Goal: Task Accomplishment & Management: Manage account settings

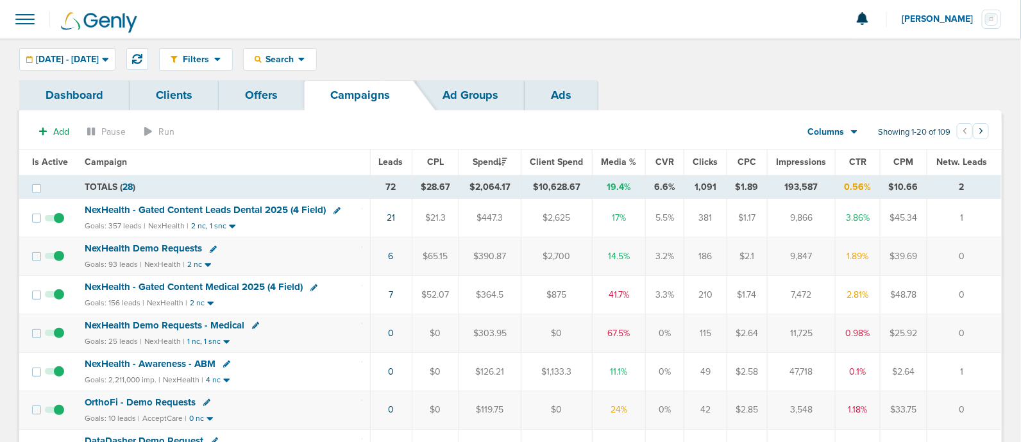
click at [366, 126] on section "Add Pause Run Columns Media Stats Sales Performance Custom Showing 1-20 of 109 …" at bounding box center [510, 135] width 983 height 30
click at [394, 257] on link "6" at bounding box center [391, 256] width 5 height 11
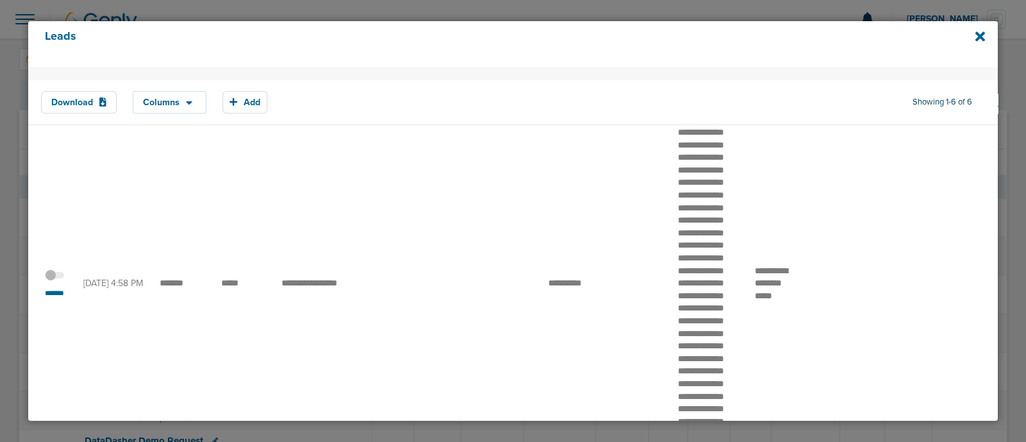
scroll to position [33, 0]
drag, startPoint x: 155, startPoint y: 319, endPoint x: 365, endPoint y: 324, distance: 210.4
click at [413, 171] on td at bounding box center [416, 282] width 65 height 339
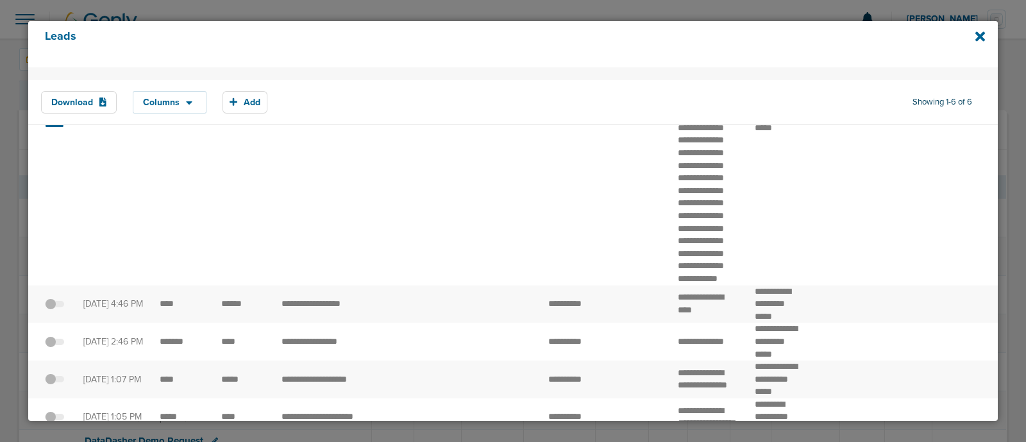
scroll to position [219, 0]
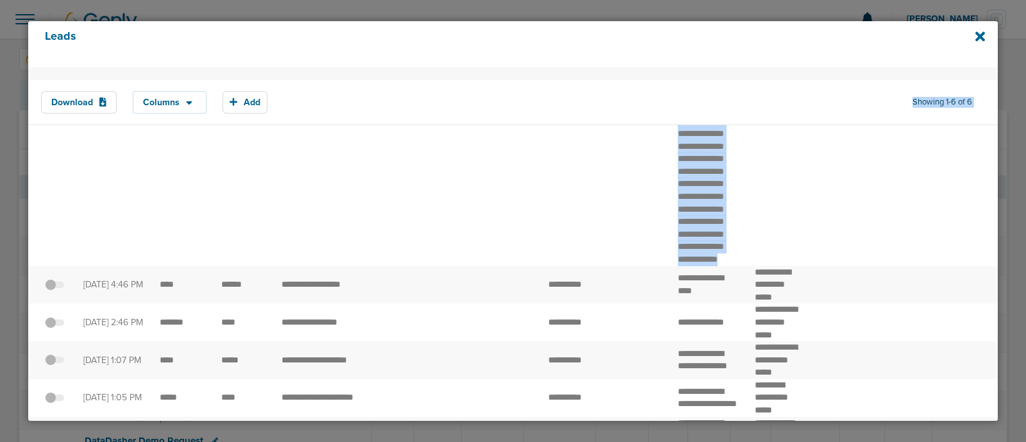
drag, startPoint x: 717, startPoint y: 342, endPoint x: 682, endPoint y: 73, distance: 271.6
click at [682, 73] on div "Download Columns Save selections Reset to defaults Is Active Received Date Firs…" at bounding box center [513, 146] width 970 height 594
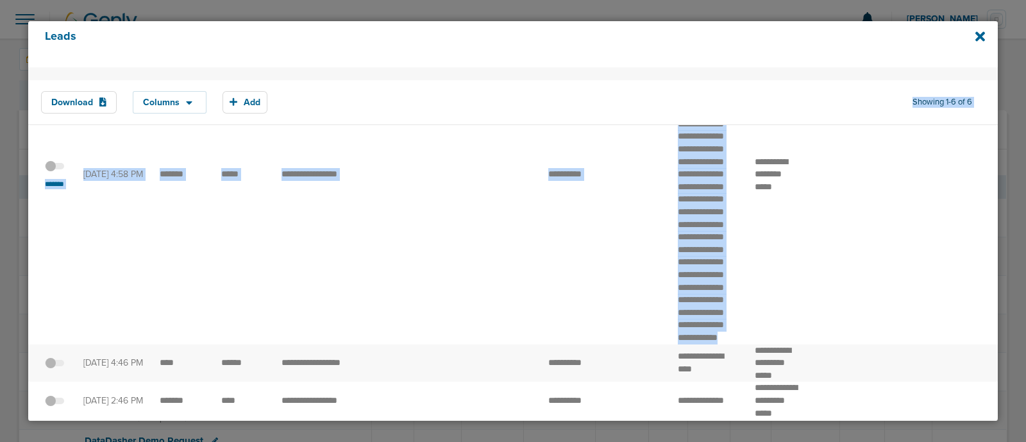
scroll to position [139, 0]
click at [641, 139] on td at bounding box center [644, 175] width 52 height 339
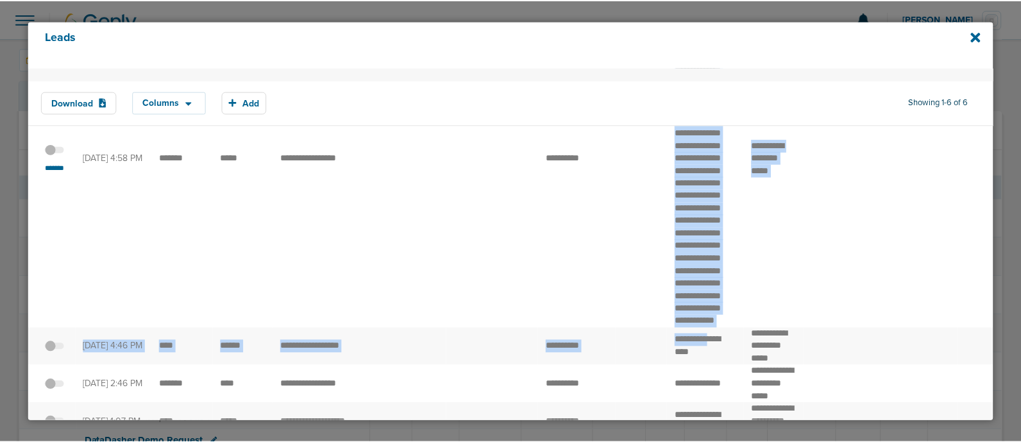
scroll to position [167, 0]
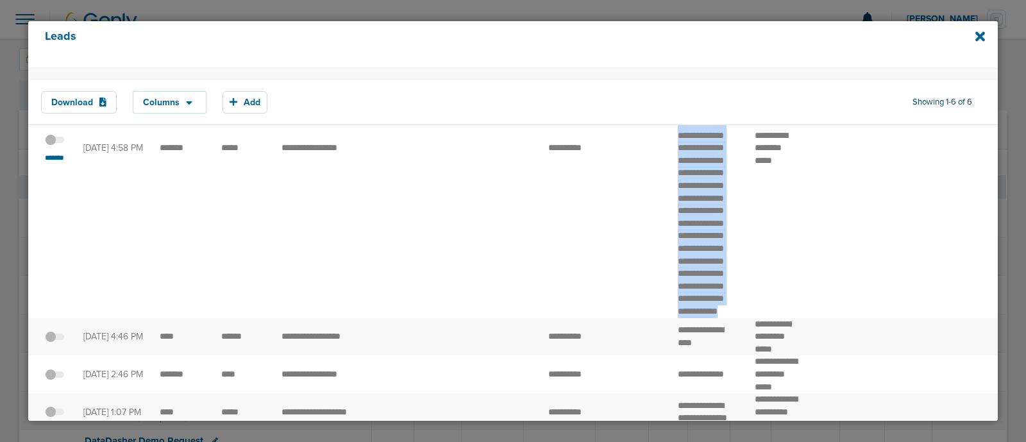
drag, startPoint x: 668, startPoint y: 149, endPoint x: 709, endPoint y: 396, distance: 249.7
click at [709, 318] on td "**********" at bounding box center [708, 148] width 77 height 339
copy td "**********"
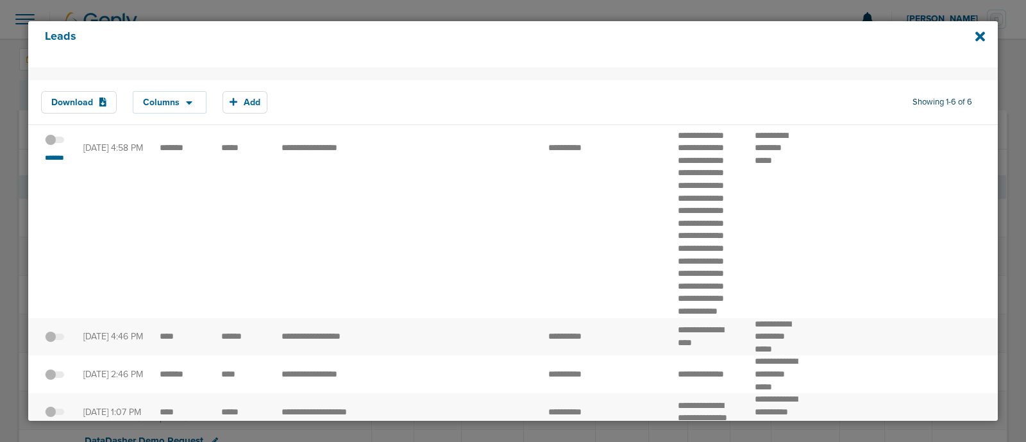
click at [61, 146] on span at bounding box center [54, 146] width 19 height 0
click at [55, 142] on input "checkbox" at bounding box center [55, 142] width 0 height 0
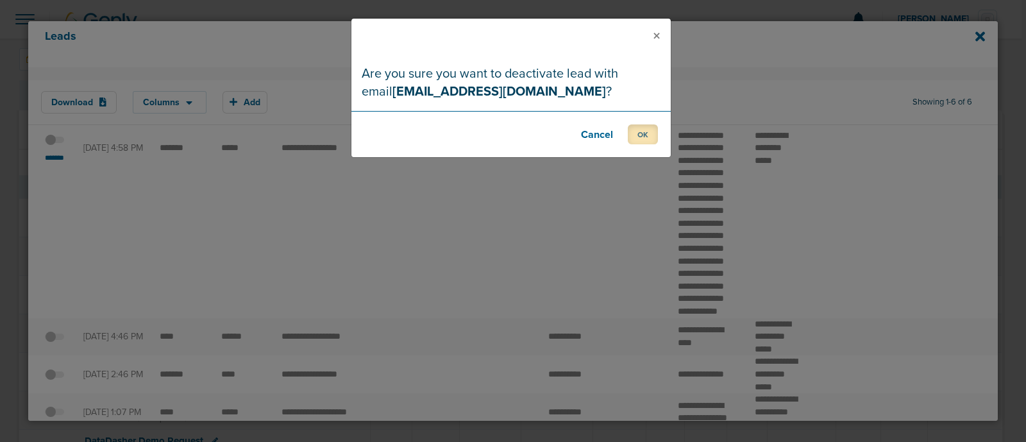
click at [641, 133] on button "OK" at bounding box center [643, 134] width 30 height 20
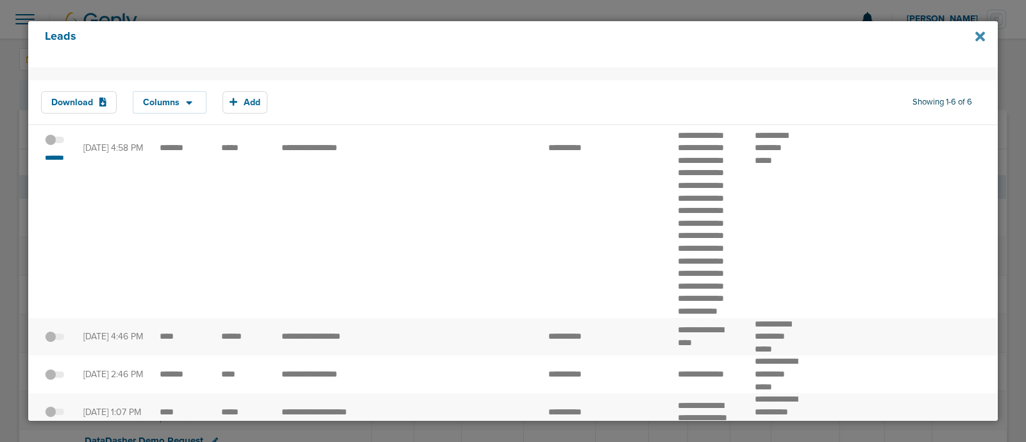
click at [981, 37] on icon at bounding box center [981, 36] width 10 height 10
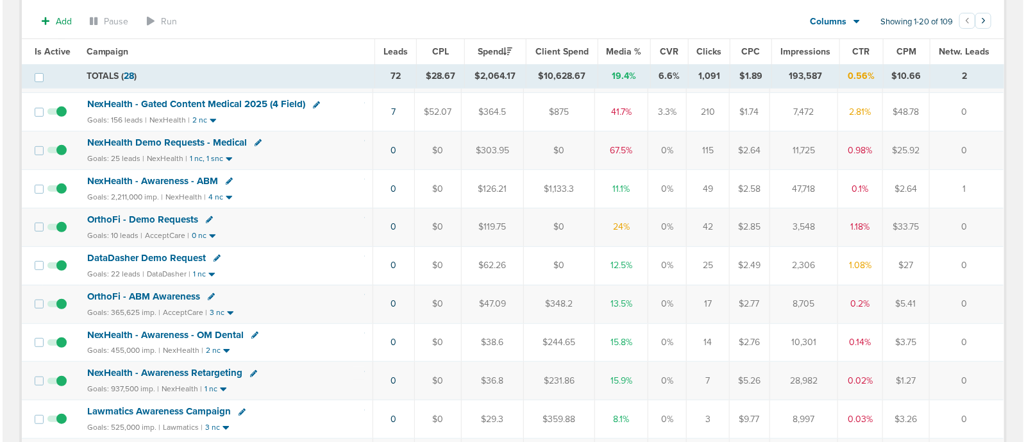
scroll to position [179, 0]
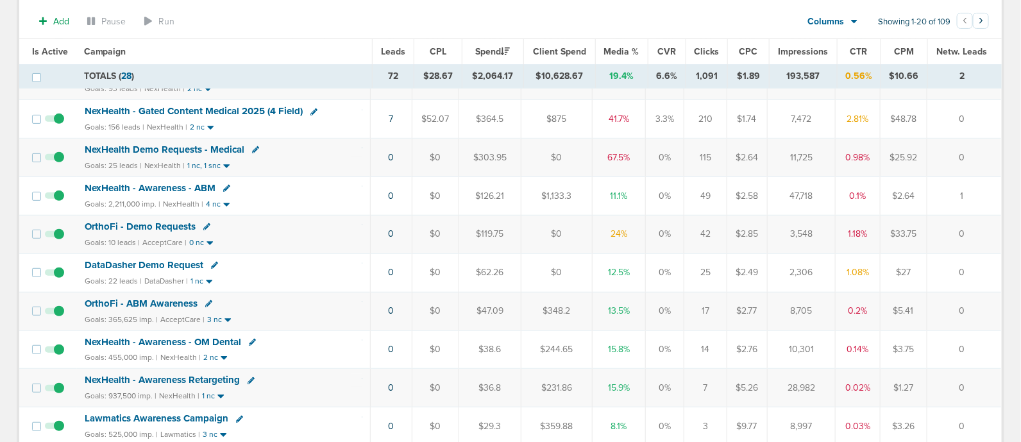
click at [205, 223] on icon at bounding box center [206, 226] width 7 height 7
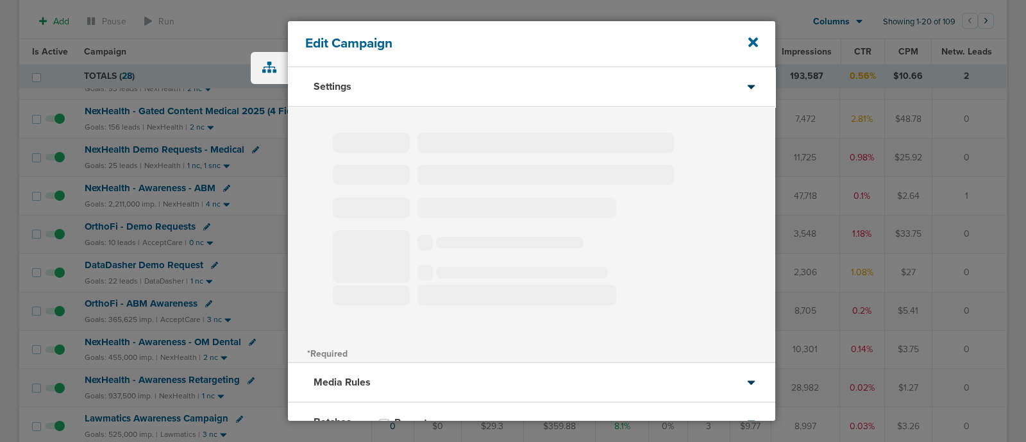
type input "OrthoFi - Demo Requests"
select select "Leads"
radio input "true"
select select "readOnly"
select select "1"
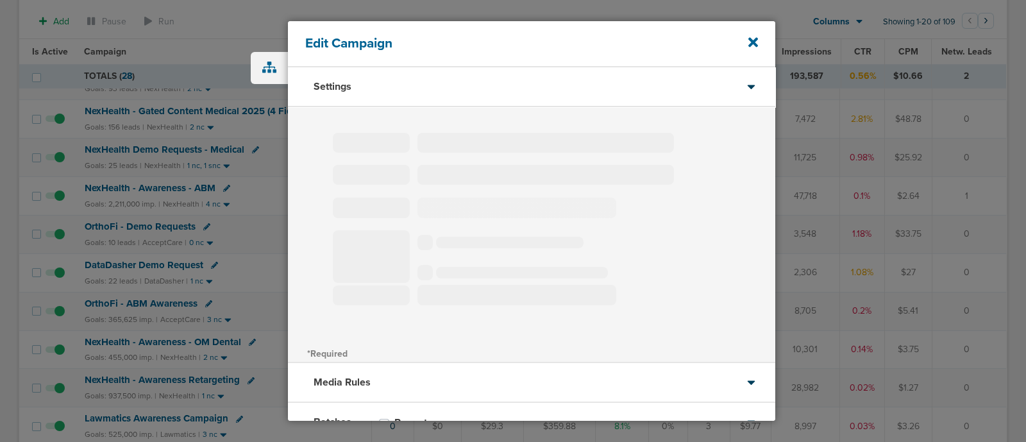
select select "2"
select select "3"
select select "4"
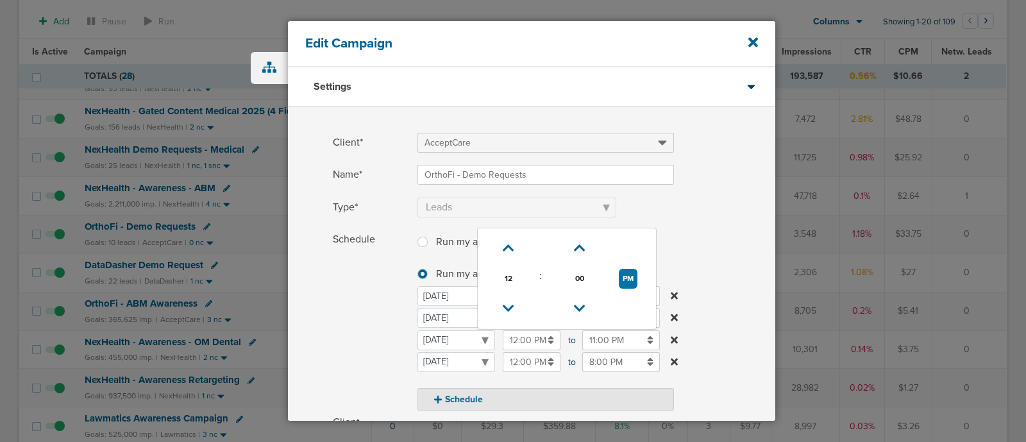
click at [540, 343] on input "12:00 PM" at bounding box center [532, 340] width 58 height 20
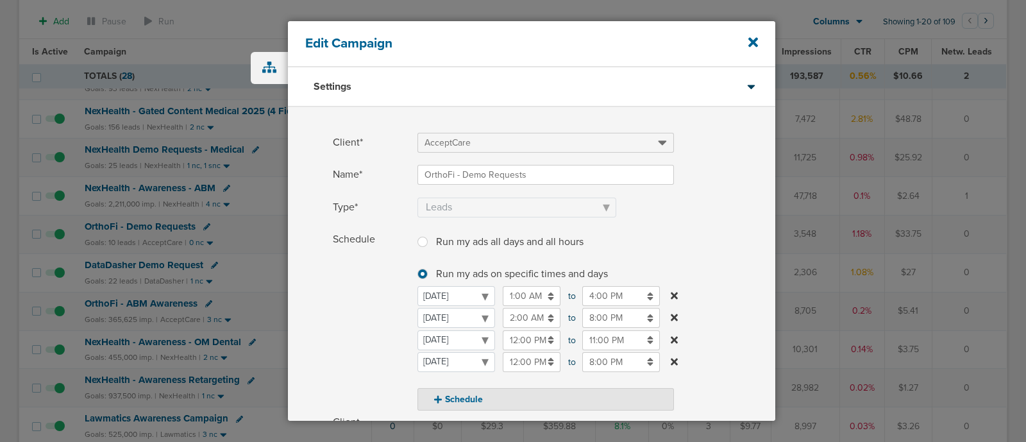
click at [743, 208] on label "Type* Awareness Traffic Leads Conversions Lead Magnet" at bounding box center [554, 208] width 443 height 20
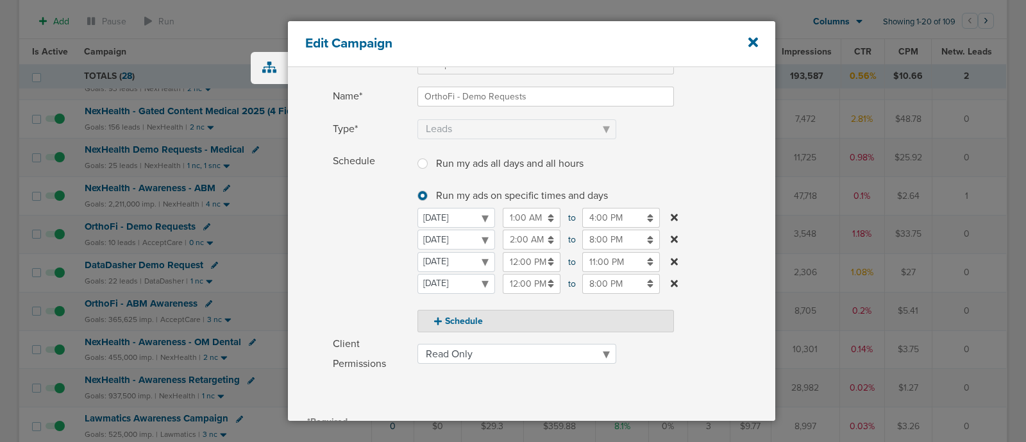
scroll to position [80, 0]
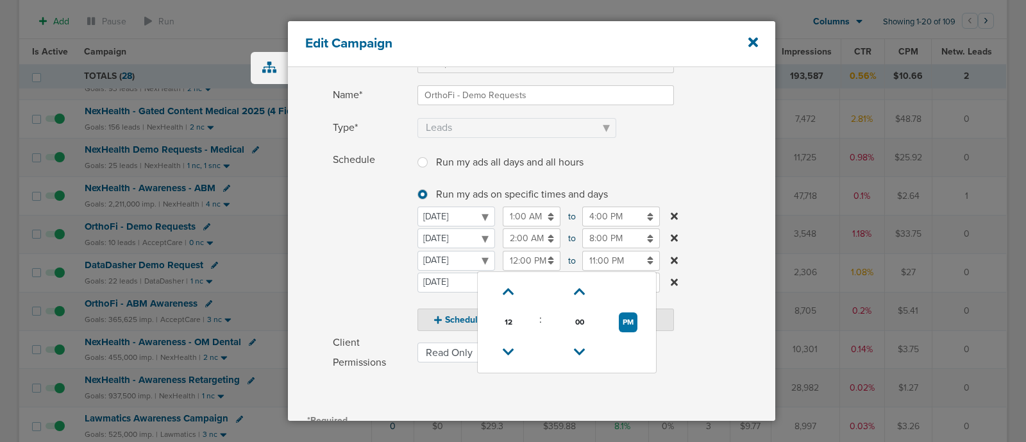
click at [544, 258] on input "12:00 PM" at bounding box center [532, 261] width 58 height 20
click at [507, 349] on icon at bounding box center [509, 352] width 12 height 8
click at [507, 348] on icon at bounding box center [509, 352] width 12 height 8
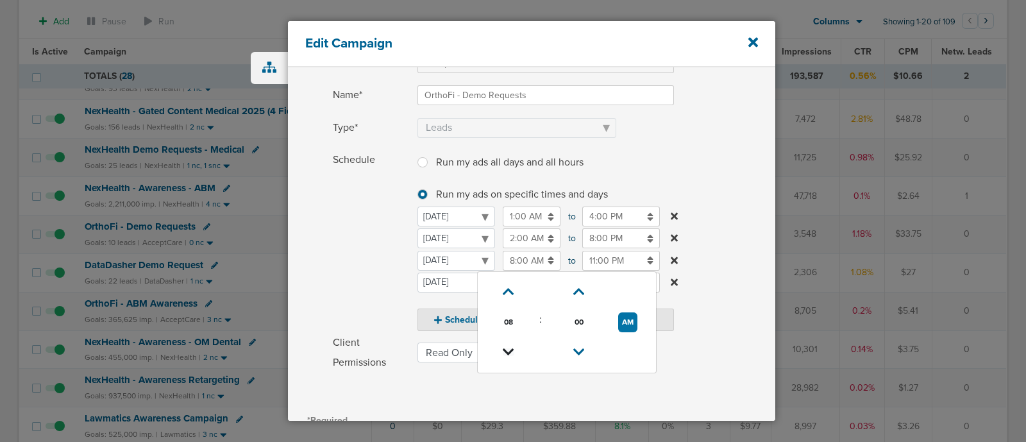
click at [507, 348] on icon at bounding box center [509, 352] width 12 height 8
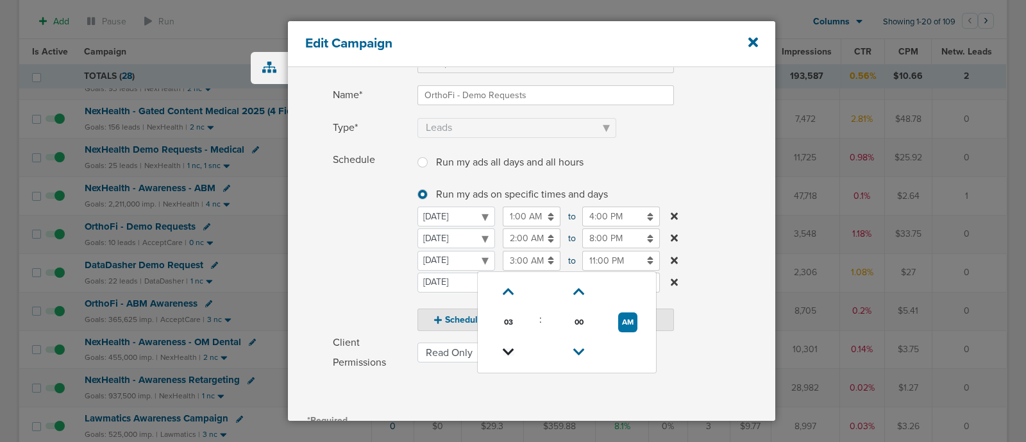
click at [507, 348] on icon at bounding box center [509, 352] width 12 height 8
type input "2:00 AM"
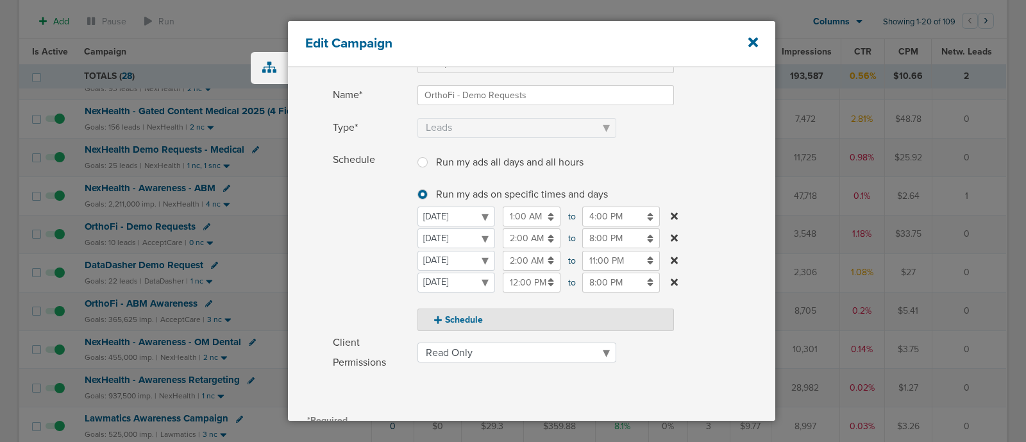
click at [766, 216] on label "Schedule Run my ads all days and all hours Run my ads all days and all hours Ru…" at bounding box center [554, 240] width 443 height 181
click at [612, 260] on input "11:00 PM" at bounding box center [621, 261] width 78 height 20
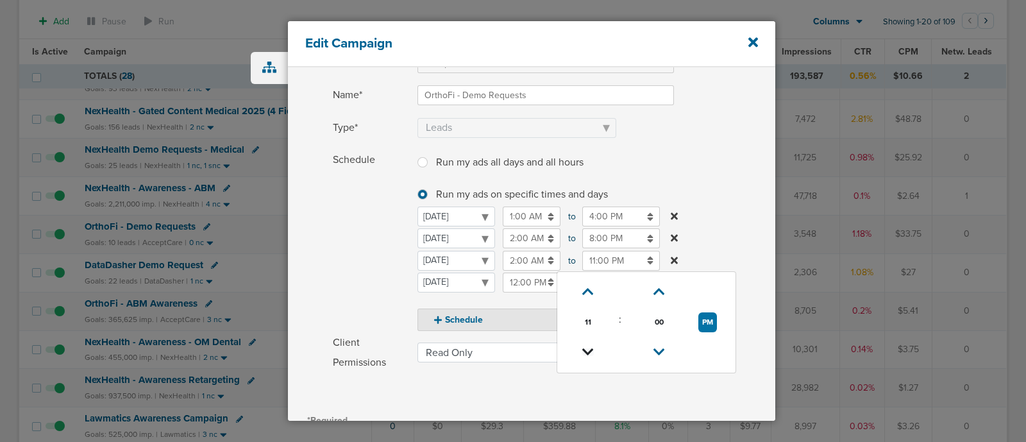
click at [587, 348] on icon at bounding box center [588, 352] width 12 height 8
type input "8:00 PM"
click at [699, 203] on label "Schedule Run my ads all days and all hours Run my ads all days and all hours Ru…" at bounding box center [554, 240] width 443 height 181
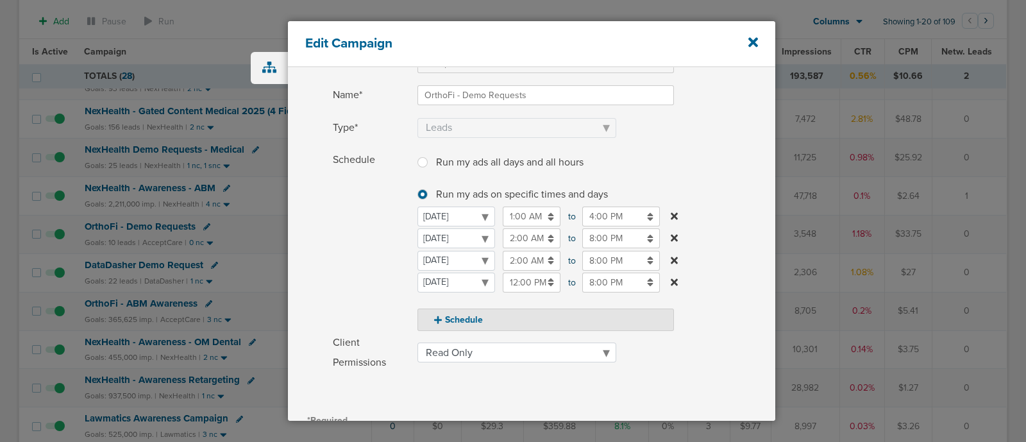
scroll to position [241, 0]
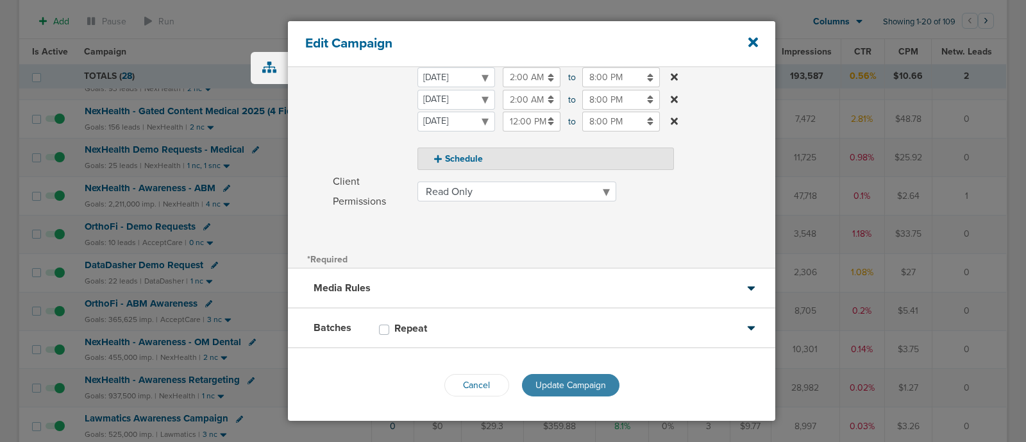
click at [586, 383] on span "Update Campaign" at bounding box center [571, 385] width 71 height 11
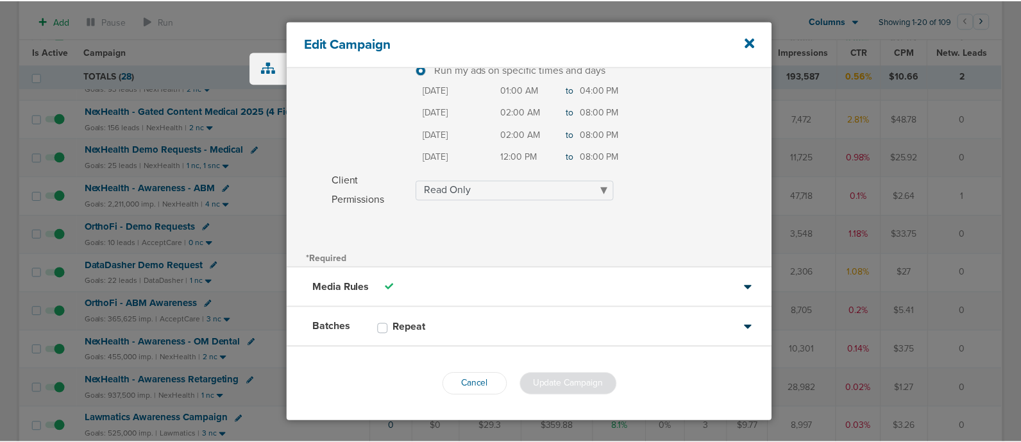
scroll to position [201, 0]
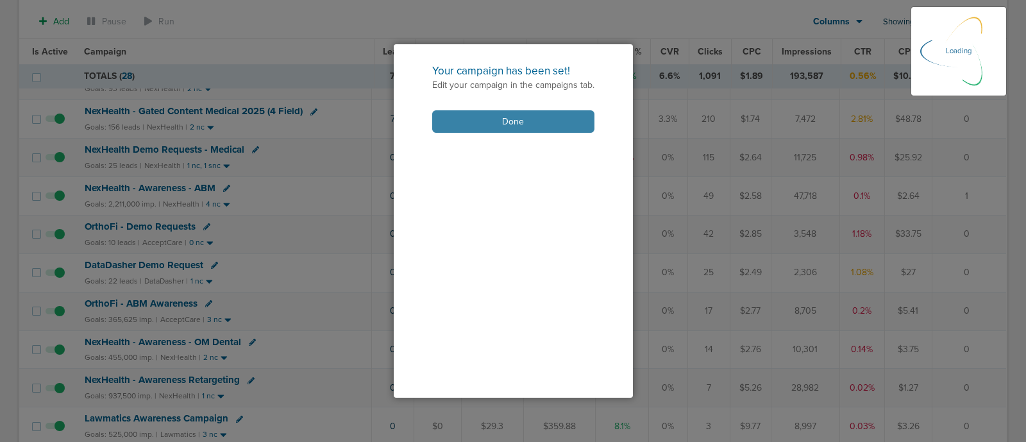
click at [521, 123] on button "Done" at bounding box center [513, 121] width 162 height 22
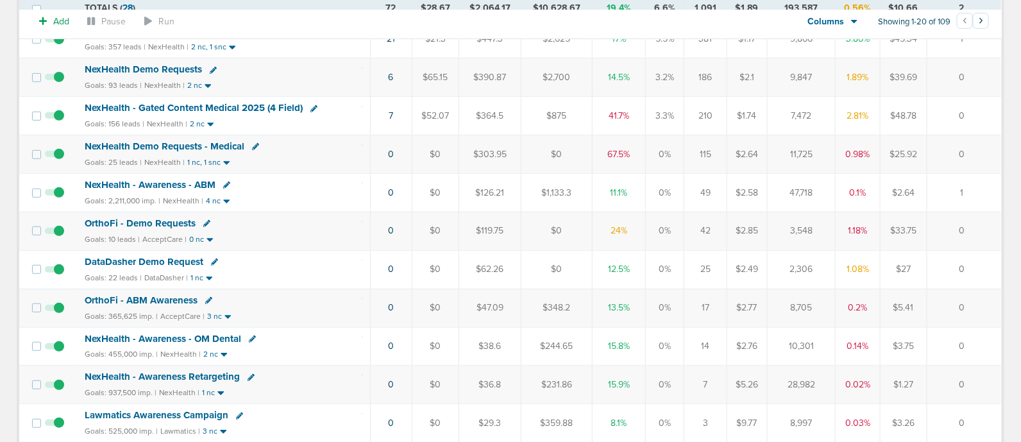
scroll to position [0, 0]
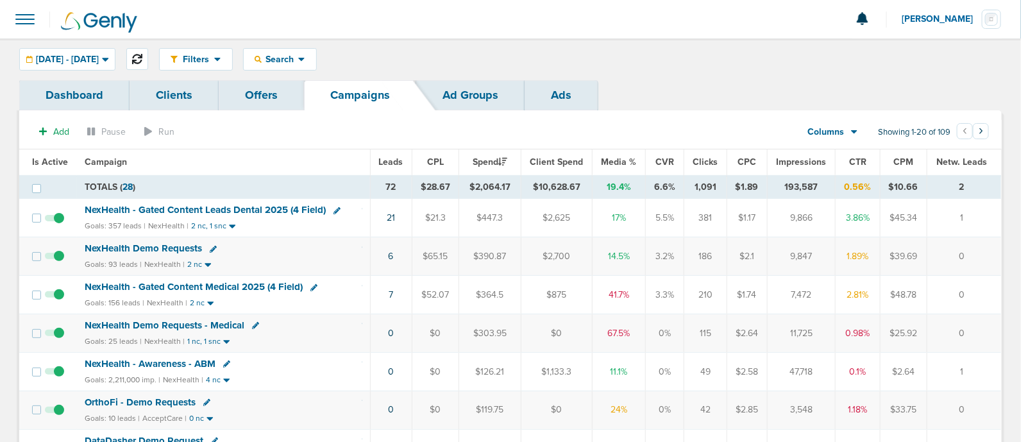
click at [142, 55] on icon at bounding box center [137, 59] width 10 height 10
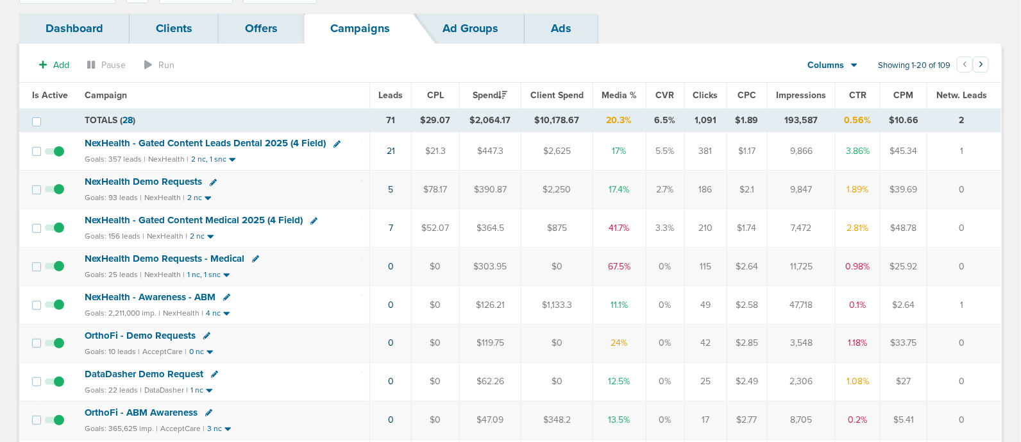
scroll to position [78, 0]
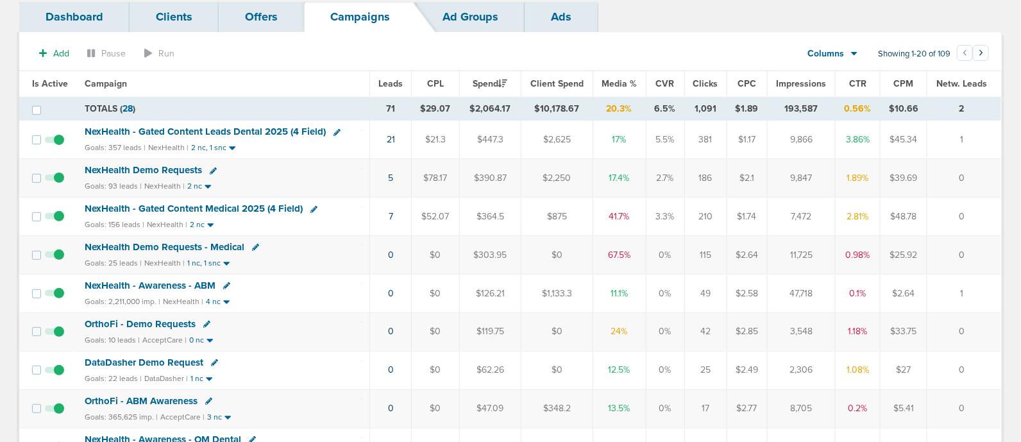
click at [257, 203] on span "NexHealth - Gated Content Medical 2025 (4 Field)" at bounding box center [194, 209] width 218 height 12
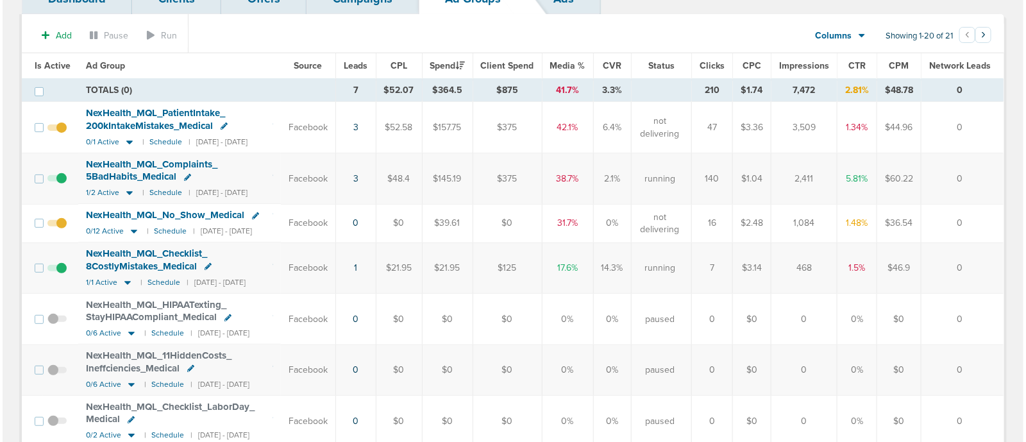
scroll to position [97, 0]
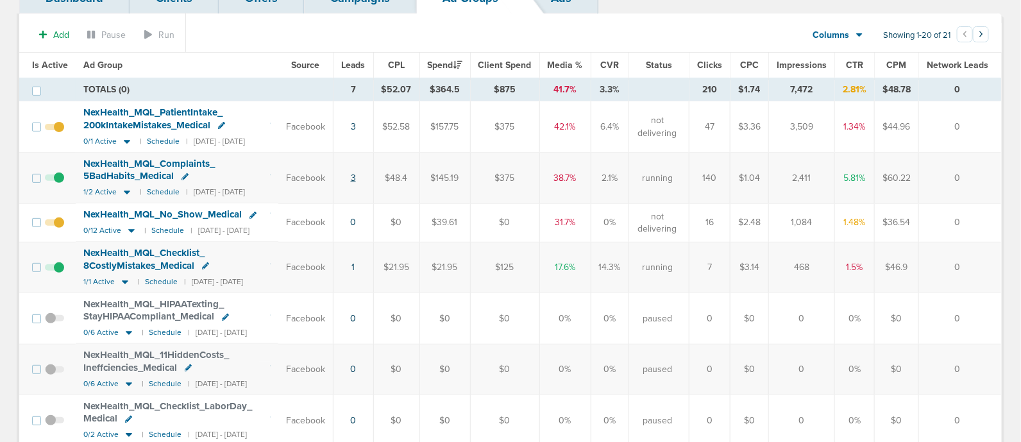
click at [356, 176] on link "3" at bounding box center [353, 178] width 5 height 11
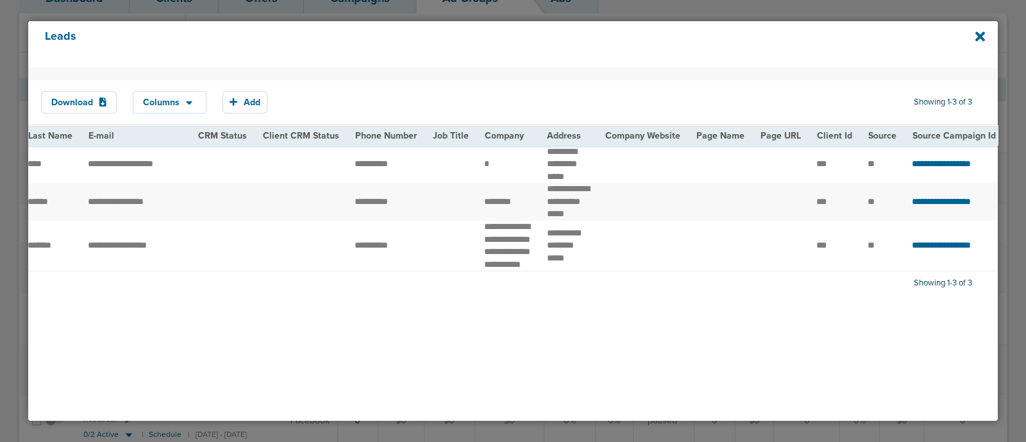
scroll to position [0, 0]
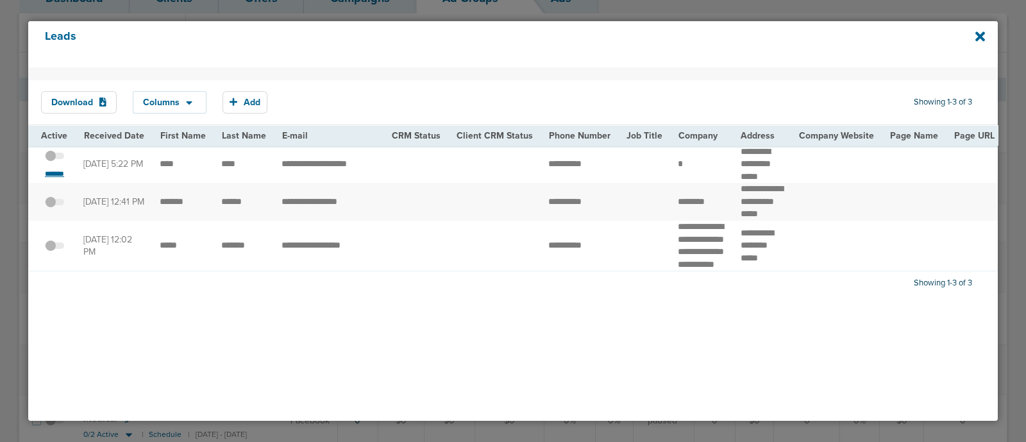
click at [63, 172] on small "*******" at bounding box center [54, 174] width 27 height 10
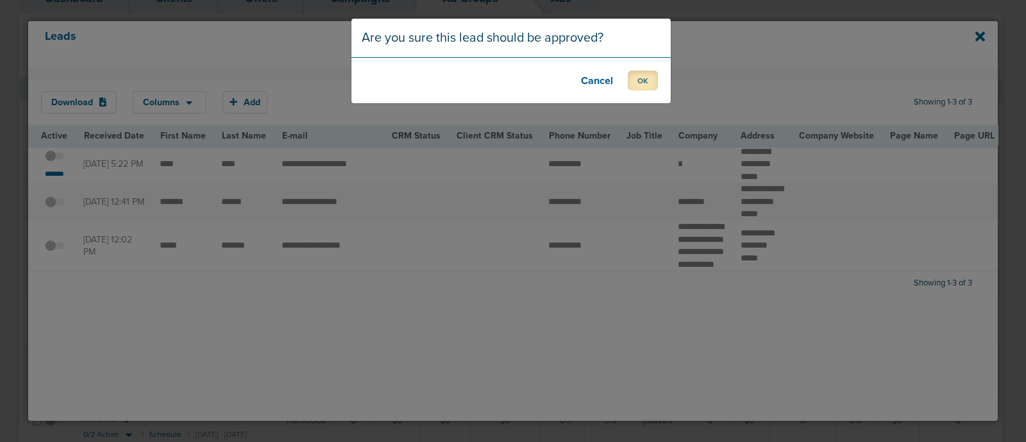
click at [654, 83] on button "OK" at bounding box center [643, 81] width 30 height 20
click at [634, 79] on button "OK" at bounding box center [643, 81] width 30 height 20
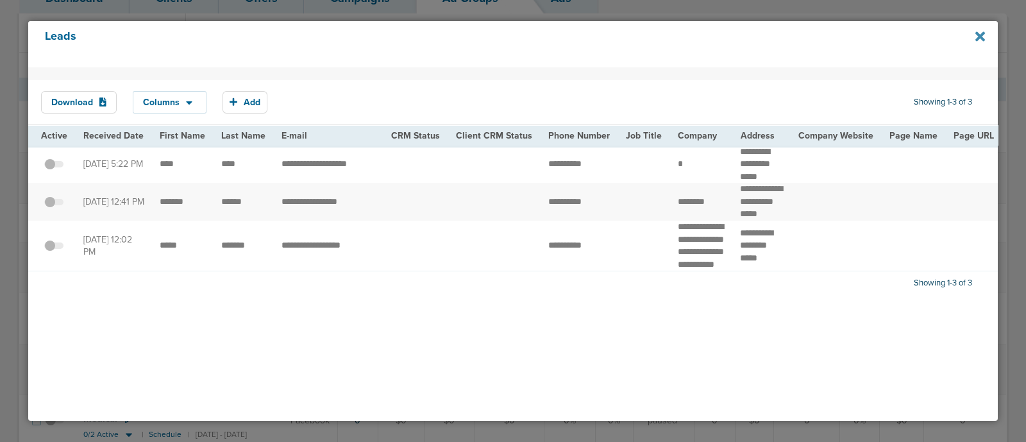
click at [982, 36] on icon at bounding box center [981, 36] width 10 height 10
click at [978, 30] on icon at bounding box center [981, 37] width 10 height 14
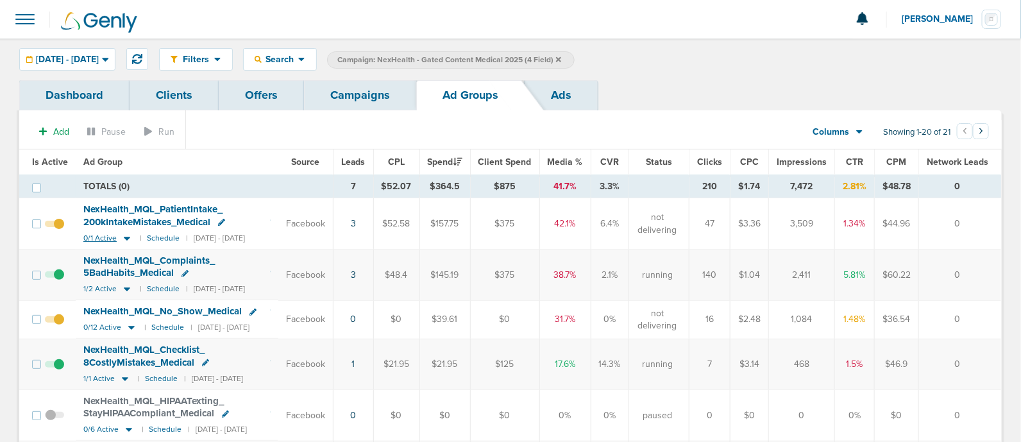
click at [125, 235] on icon at bounding box center [127, 238] width 13 height 11
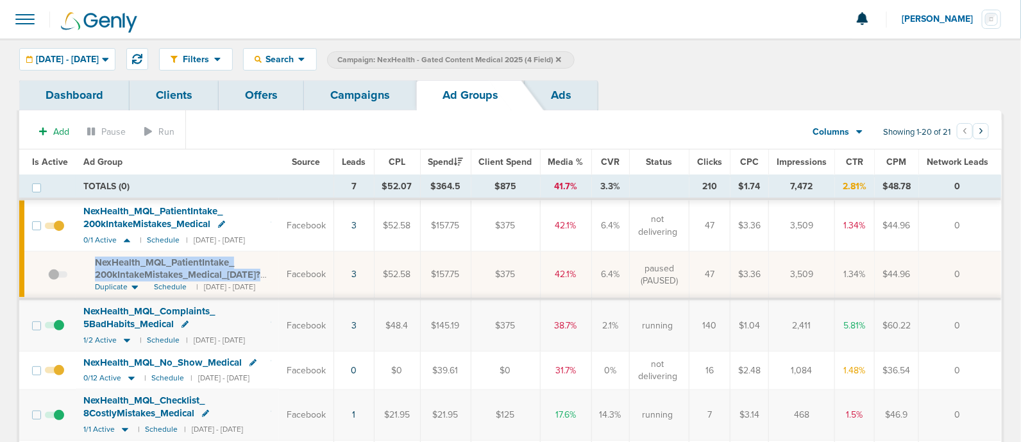
drag, startPoint x: 96, startPoint y: 260, endPoint x: 289, endPoint y: 274, distance: 193.6
click at [271, 274] on div "NexHealth_ MQL_ PatientIntake_ 200kIntakeMistakes_ Medical_ [DATE]?id=183&cmp_ …" at bounding box center [183, 269] width 176 height 25
copy span "NexHealth_ MQL_ PatientIntake_ 200kIntakeMistakes_ Medical_ [DATE]?"
click at [244, 144] on section "Add Pause Run Columns Media Stats Sales Performance Custom Showing 1-20 of 21 ‹…" at bounding box center [510, 135] width 983 height 30
click at [362, 89] on link "Campaigns" at bounding box center [360, 95] width 112 height 30
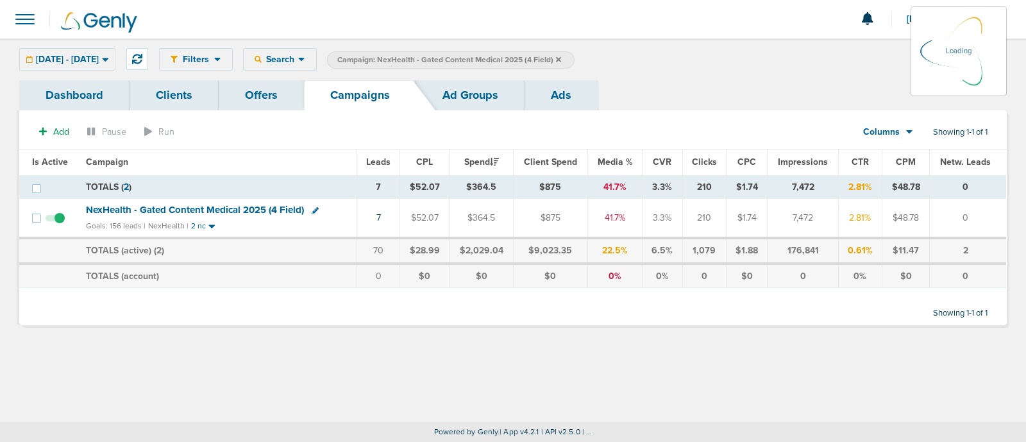
click at [561, 56] on span "Campaign: NexHealth - Gated Content Medical 2025 (4 Field)" at bounding box center [449, 60] width 224 height 11
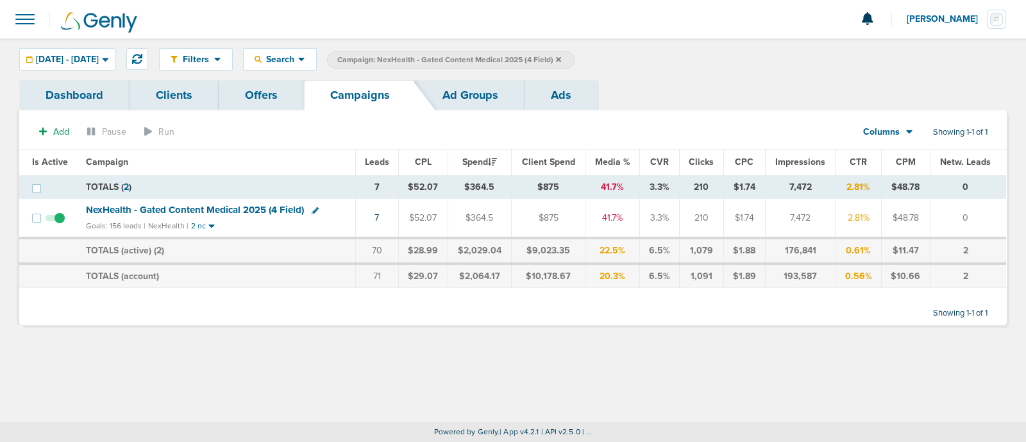
click at [561, 57] on icon at bounding box center [558, 58] width 5 height 5
